Goal: Navigation & Orientation: Find specific page/section

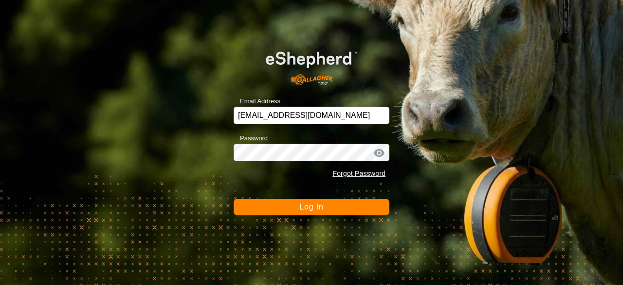
click at [335, 209] on button "Log In" at bounding box center [312, 207] width 156 height 17
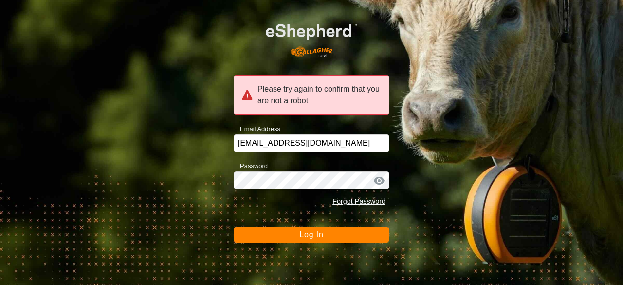
click at [299, 231] on span "Log In" at bounding box center [311, 234] width 24 height 8
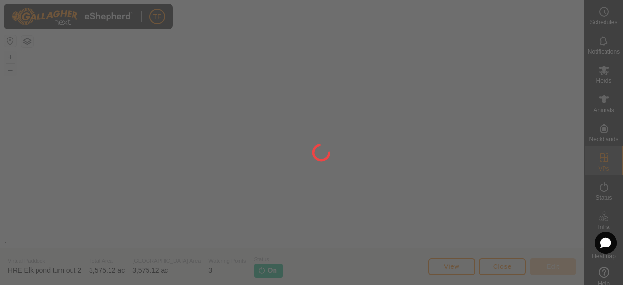
drag, startPoint x: 369, startPoint y: 274, endPoint x: 201, endPoint y: 125, distance: 224.6
click at [201, 127] on div at bounding box center [311, 142] width 623 height 285
click at [201, 126] on div at bounding box center [311, 142] width 623 height 285
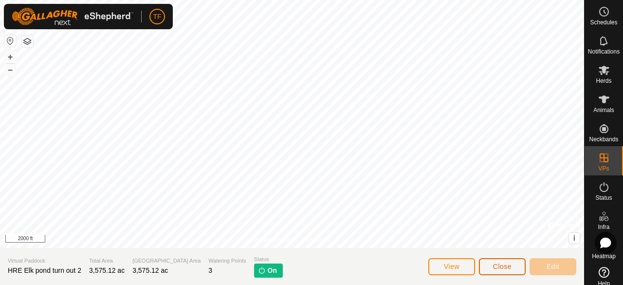
click at [489, 265] on button "Close" at bounding box center [502, 266] width 47 height 17
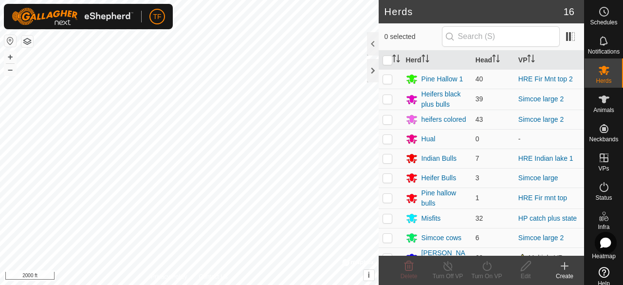
click at [204, 284] on html "TF Schedules Notifications Herds Animals Neckbands VPs Status Infra Heatmap Hel…" at bounding box center [311, 142] width 623 height 285
